Goal: Task Accomplishment & Management: Manage account settings

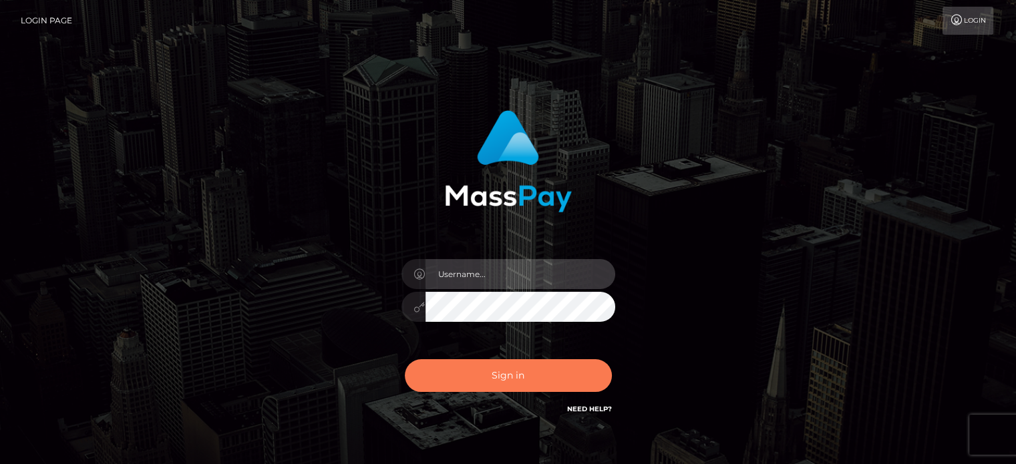
type input "kristy.ai"
click at [504, 379] on button "Sign in" at bounding box center [508, 375] width 207 height 33
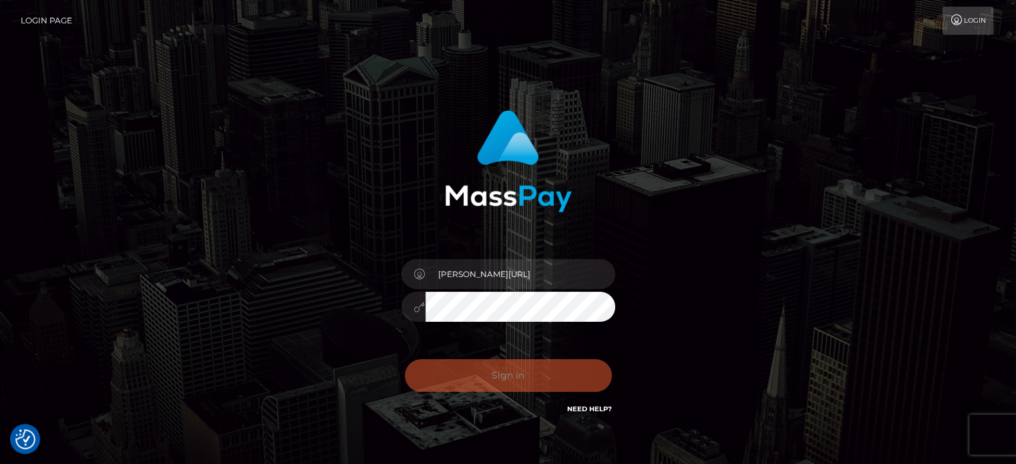
checkbox input "true"
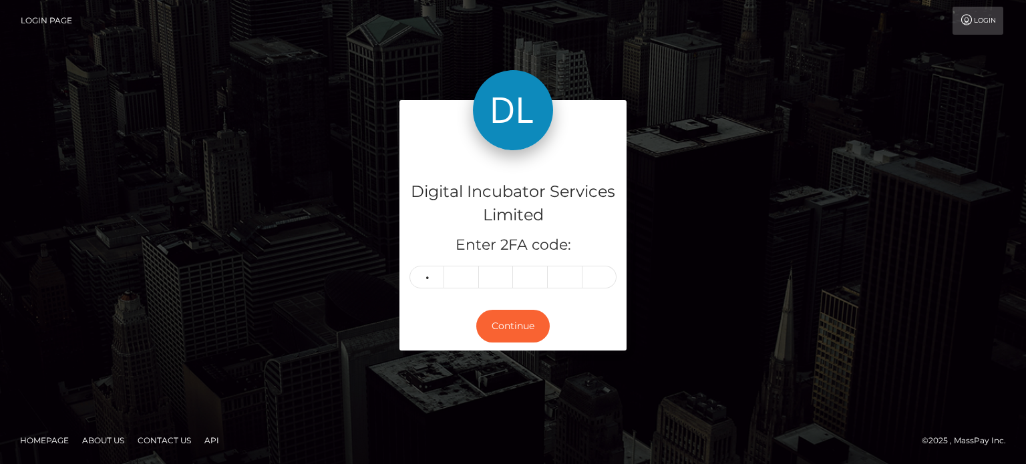
type input "4"
type input "8"
type input "7"
type input "0"
type input "1"
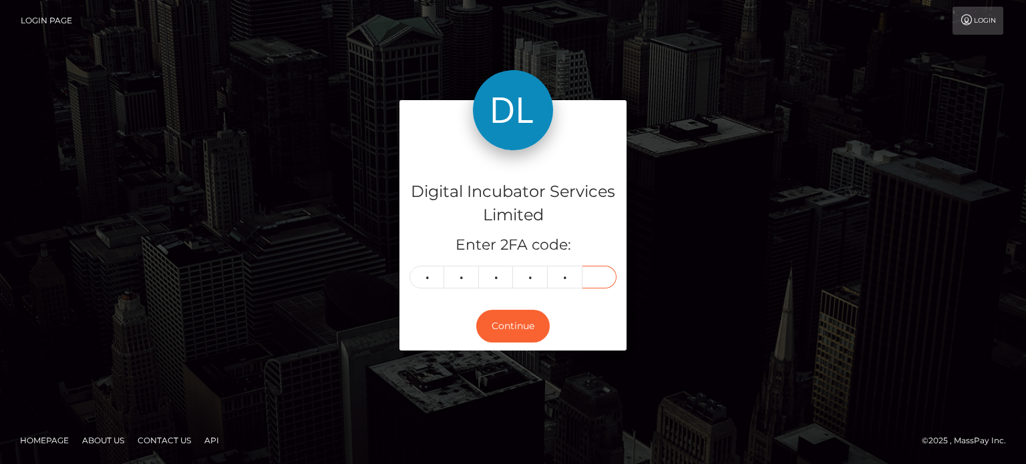
type input "6"
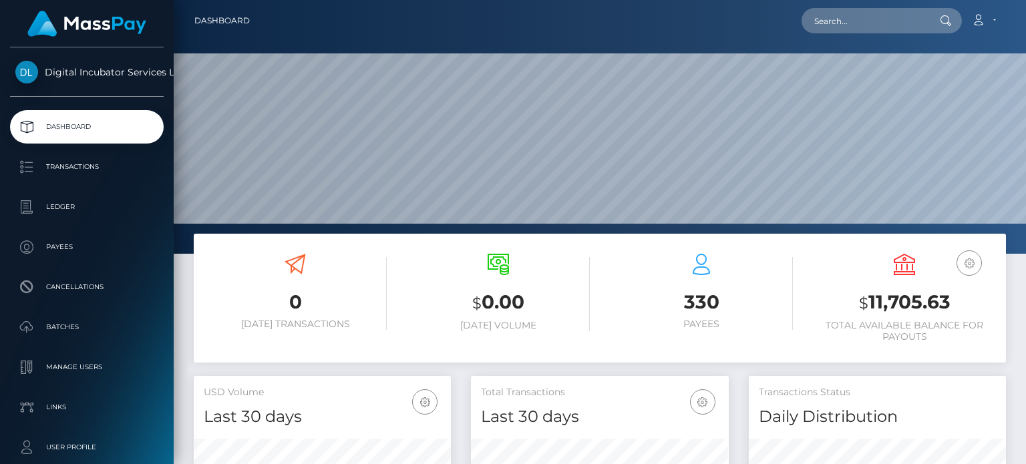
scroll to position [236, 257]
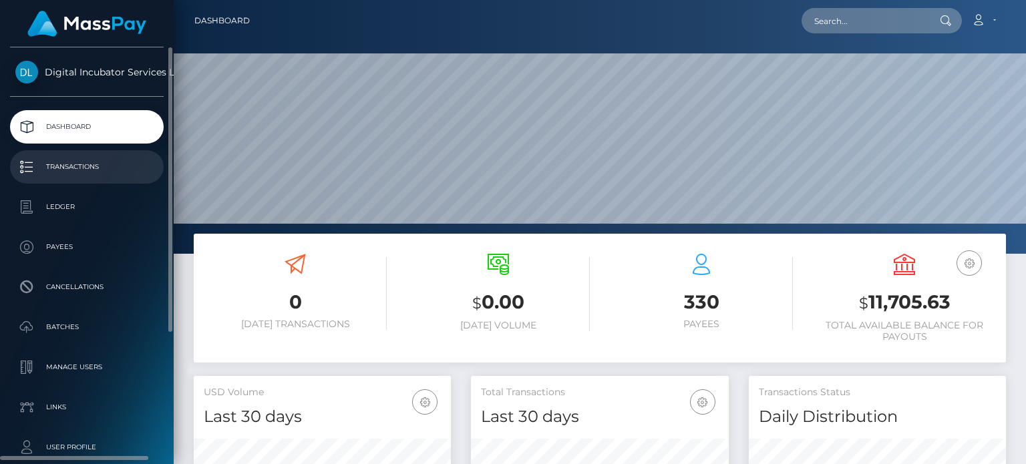
click at [83, 171] on p "Transactions" at bounding box center [86, 167] width 143 height 20
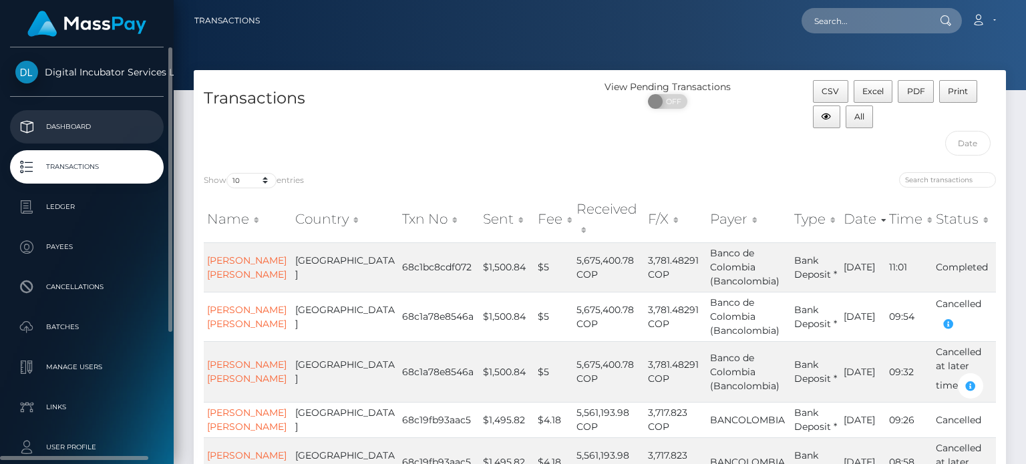
click at [55, 121] on p "Dashboard" at bounding box center [86, 127] width 143 height 20
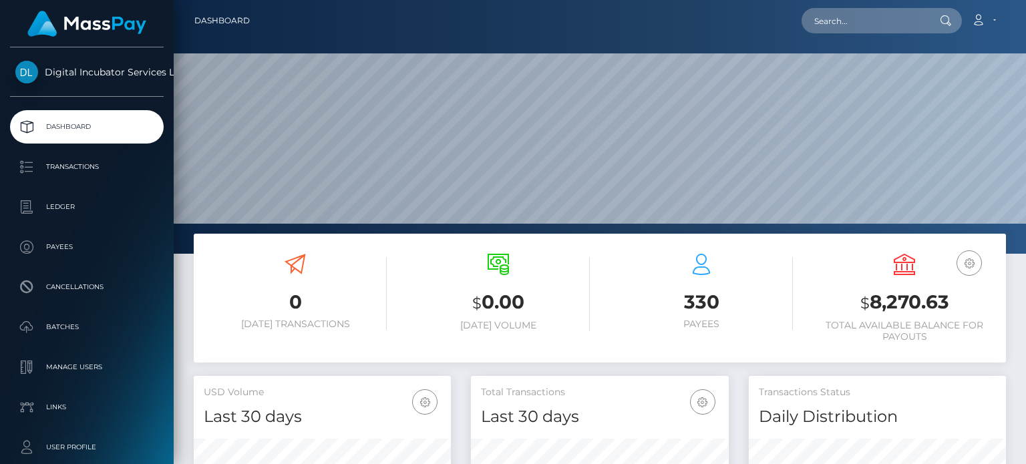
scroll to position [236, 257]
